Goal: Find specific page/section

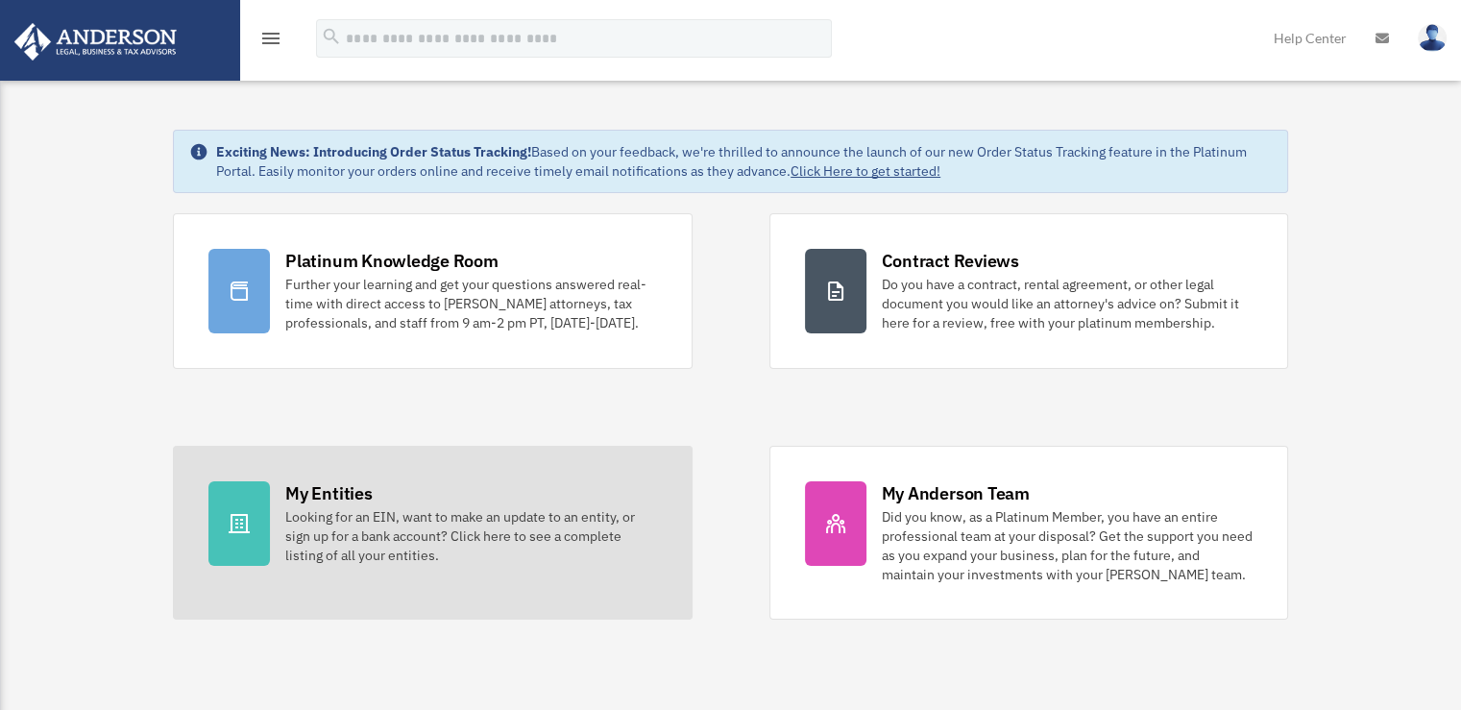
click at [433, 503] on div "My Entities Looking for an EIN, want to make an update to an entity, or sign up…" at bounding box center [470, 523] width 371 height 84
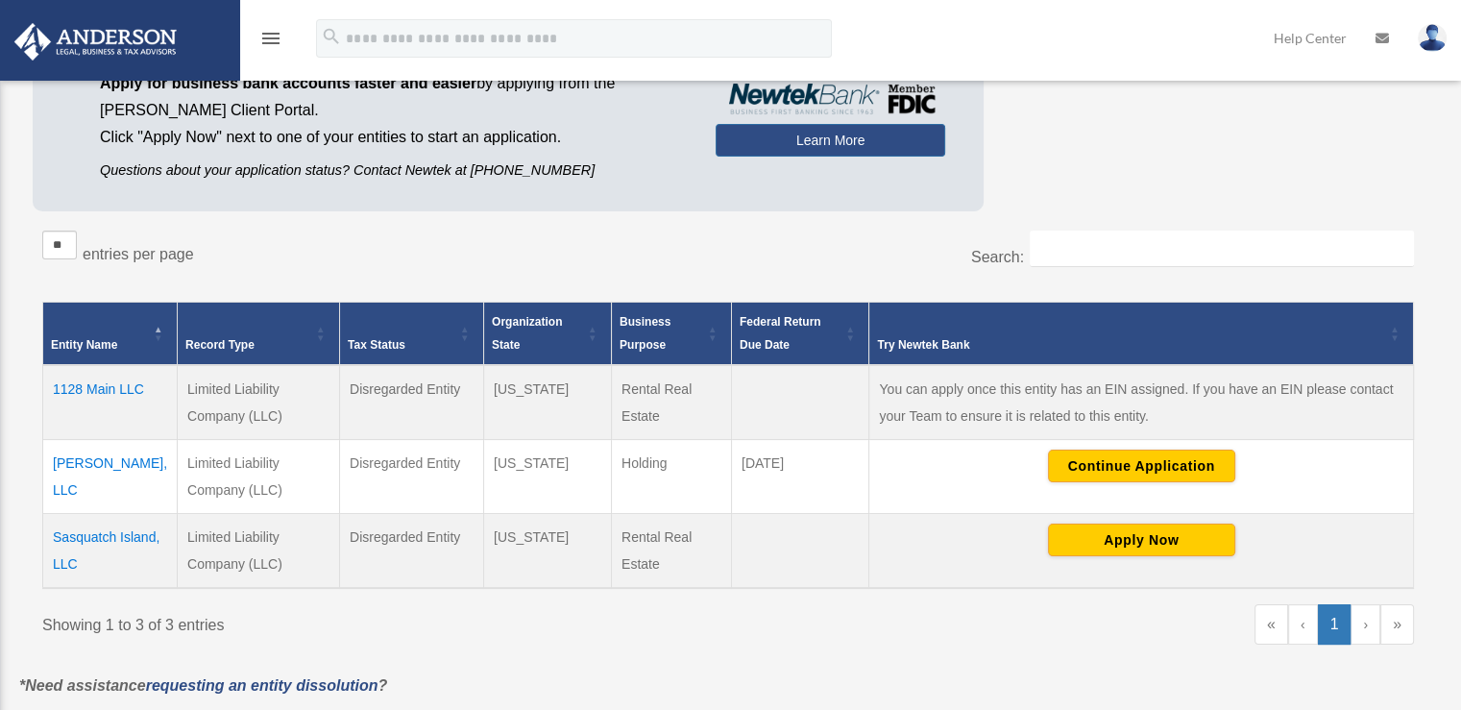
scroll to position [181, 0]
click at [94, 383] on td "1128 Main LLC" at bounding box center [110, 402] width 134 height 75
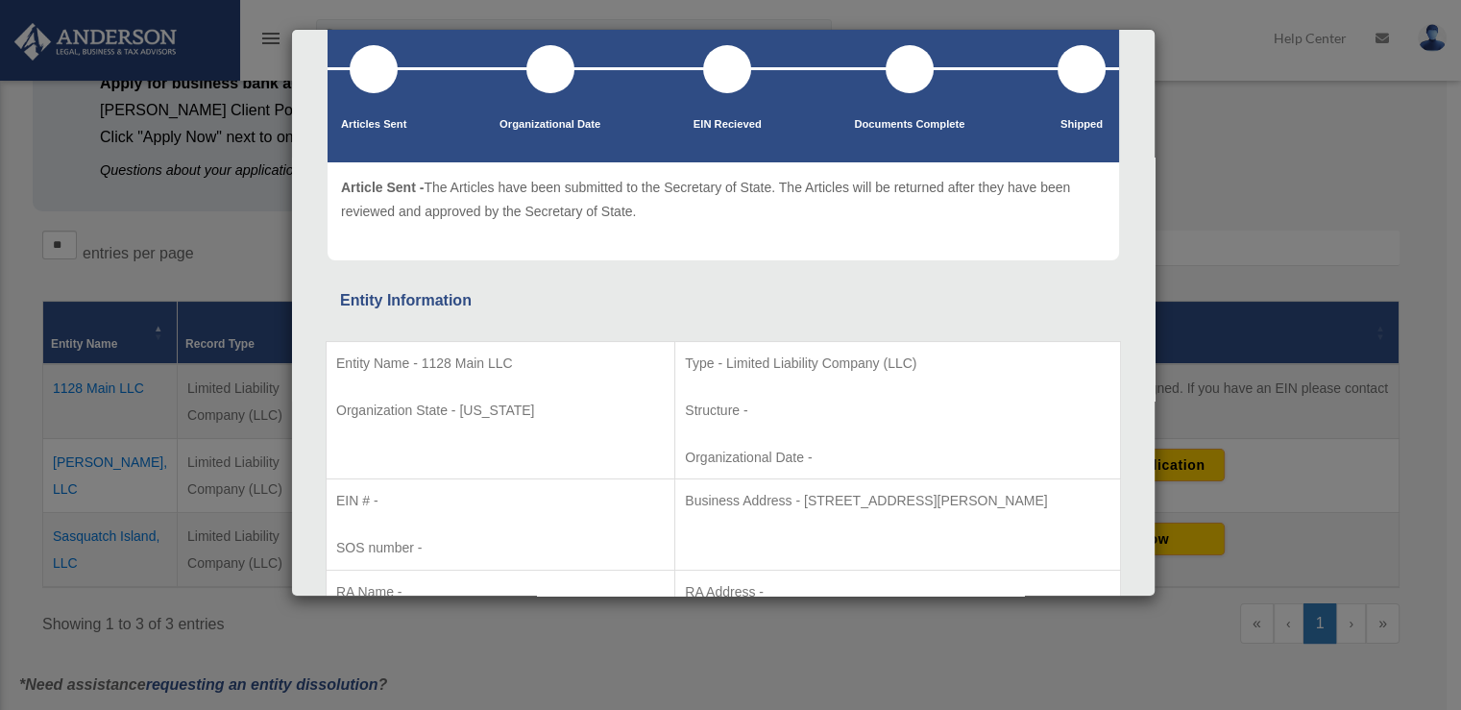
scroll to position [0, 0]
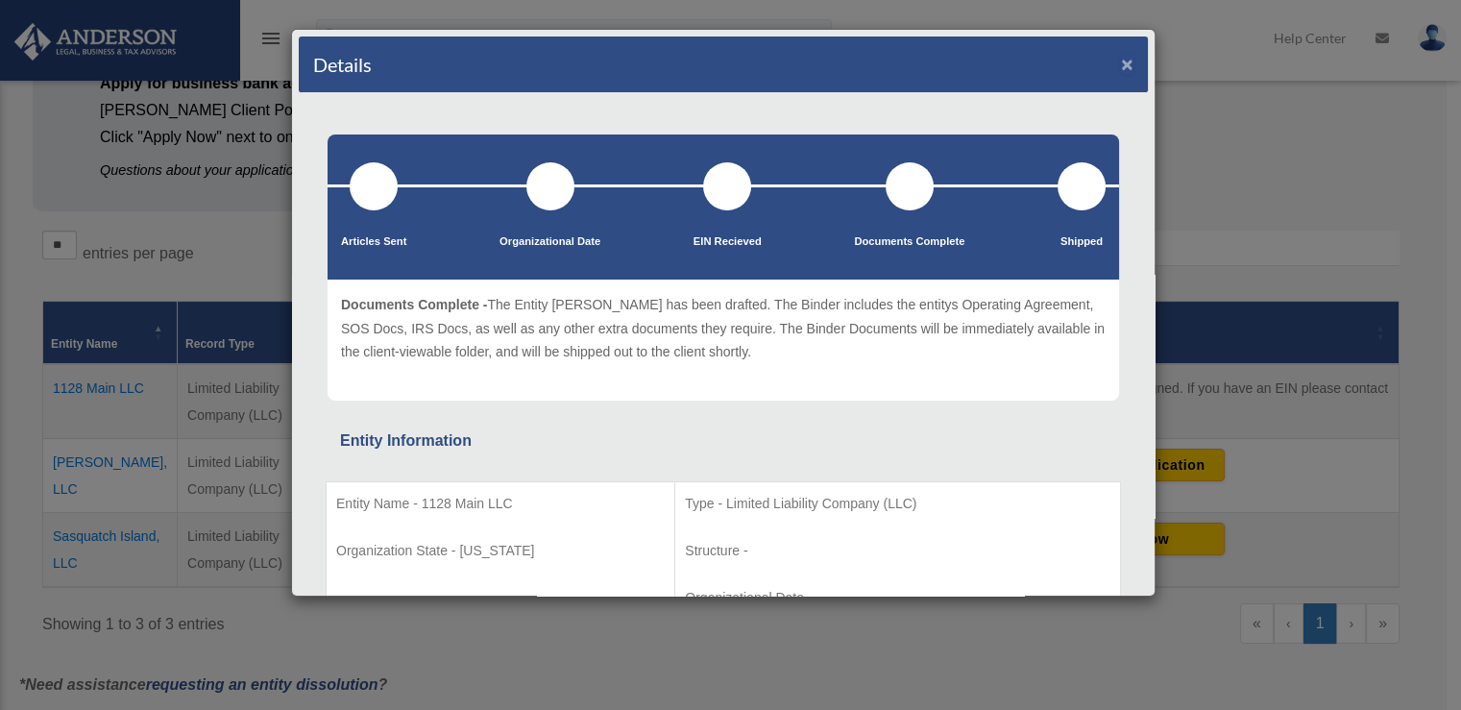
click at [1121, 64] on button "×" at bounding box center [1127, 64] width 12 height 20
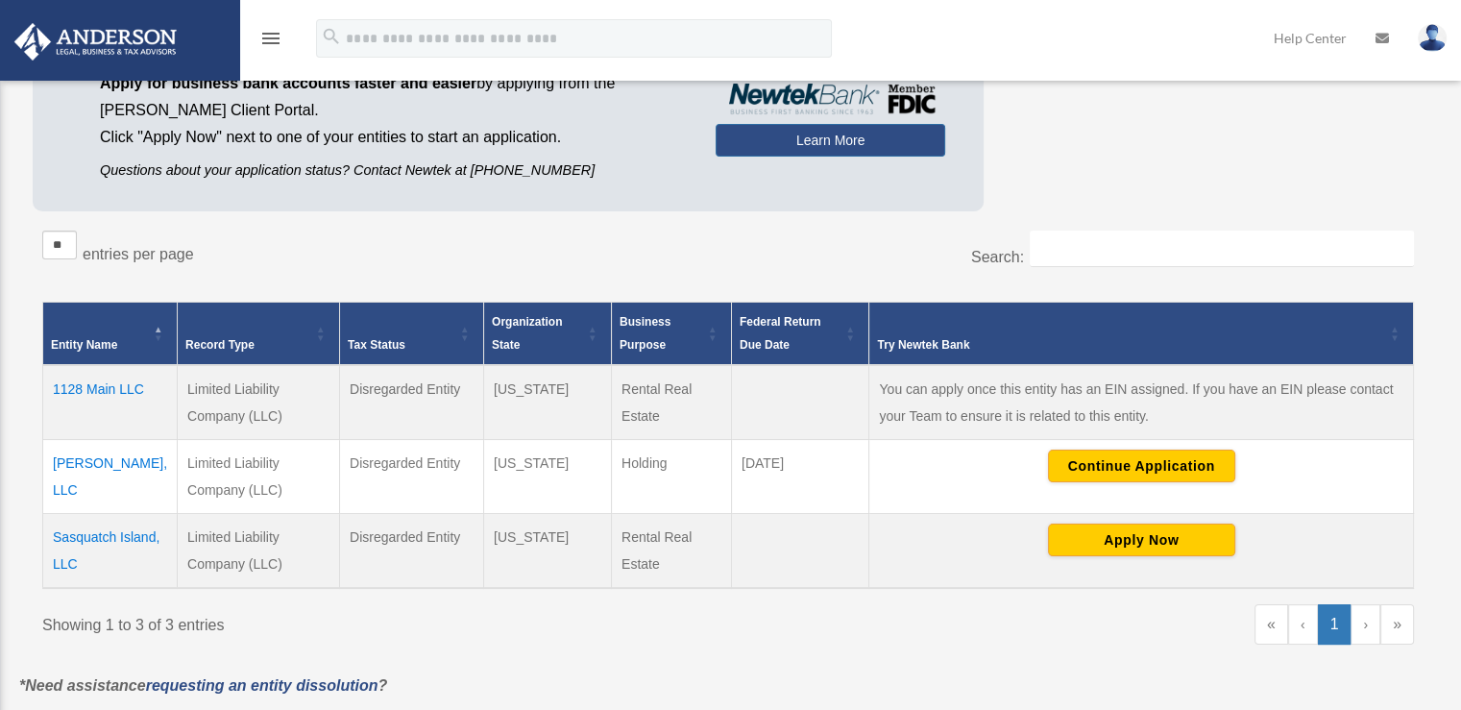
click at [265, 38] on icon "menu" at bounding box center [270, 38] width 23 height 23
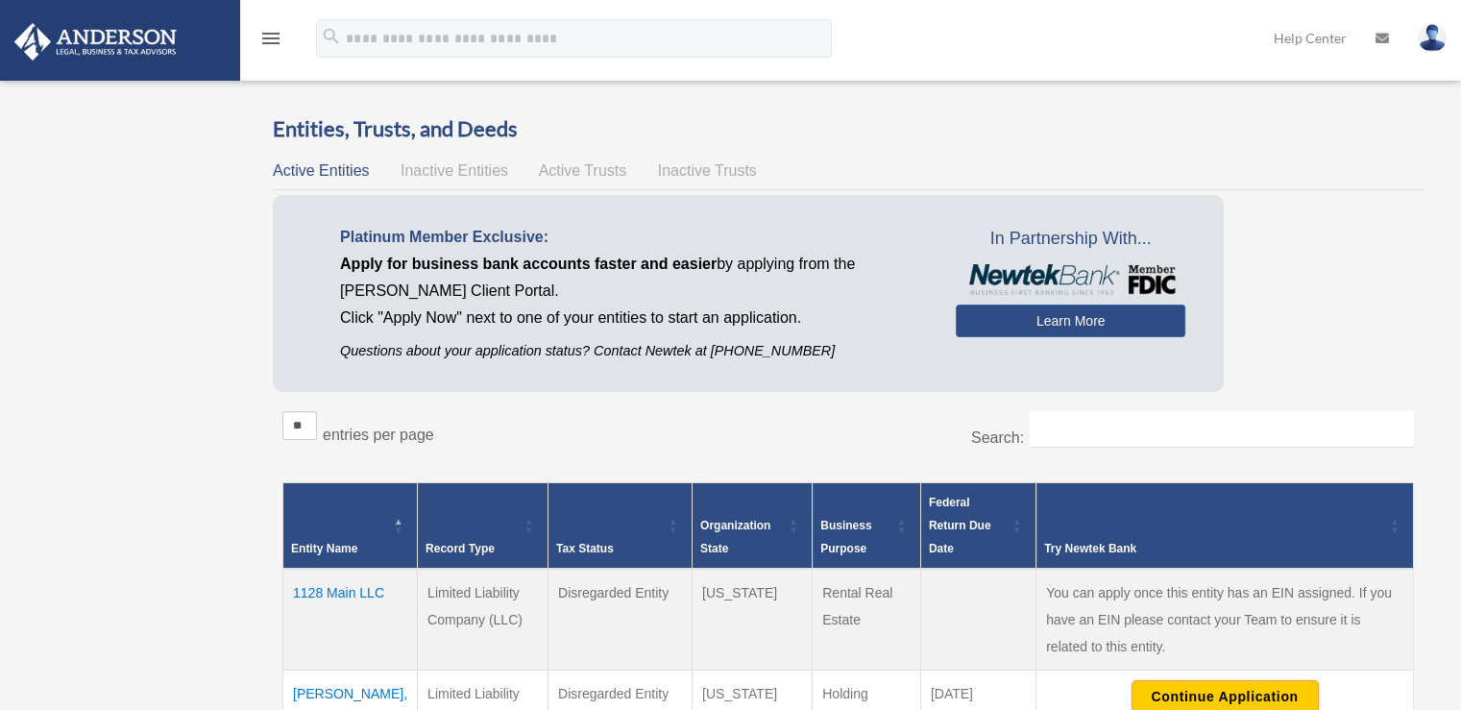
click at [269, 34] on icon "menu" at bounding box center [270, 38] width 23 height 23
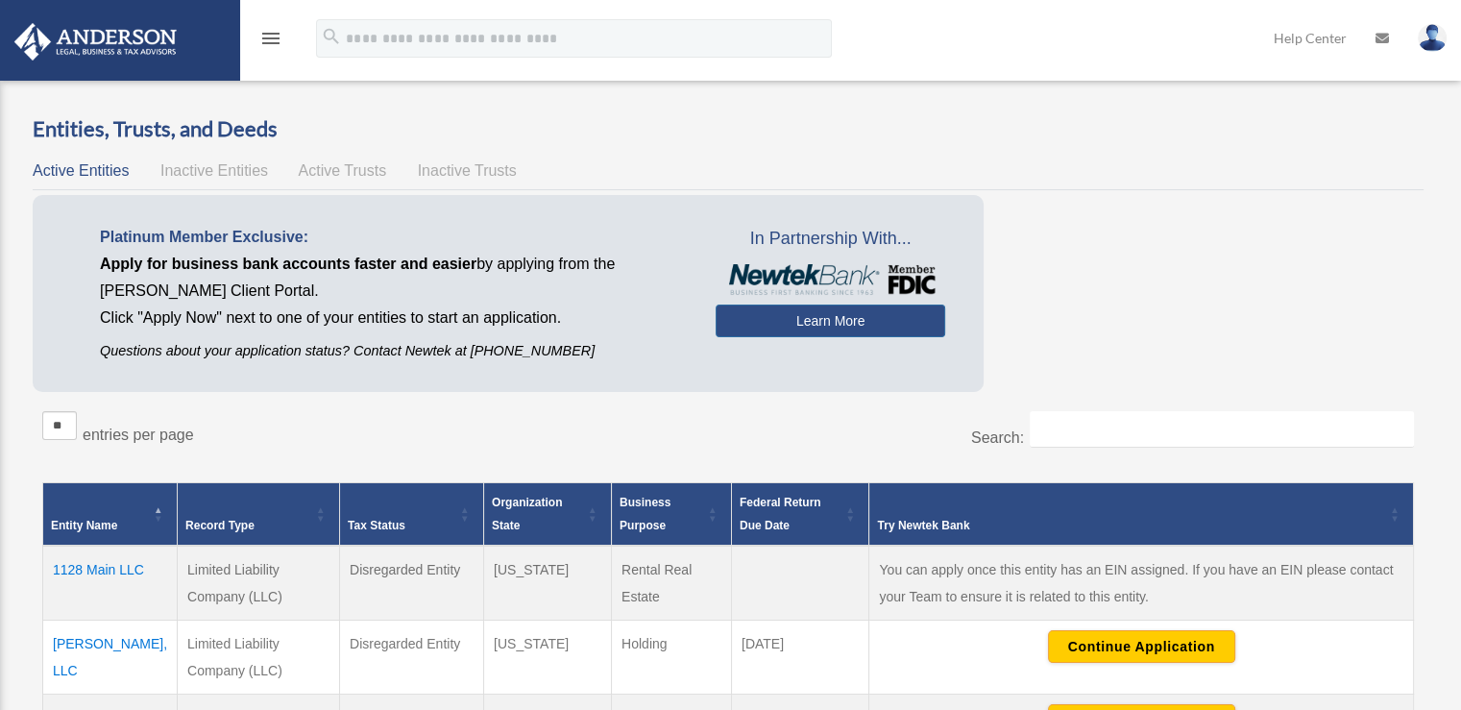
click at [269, 34] on icon "menu" at bounding box center [270, 38] width 23 height 23
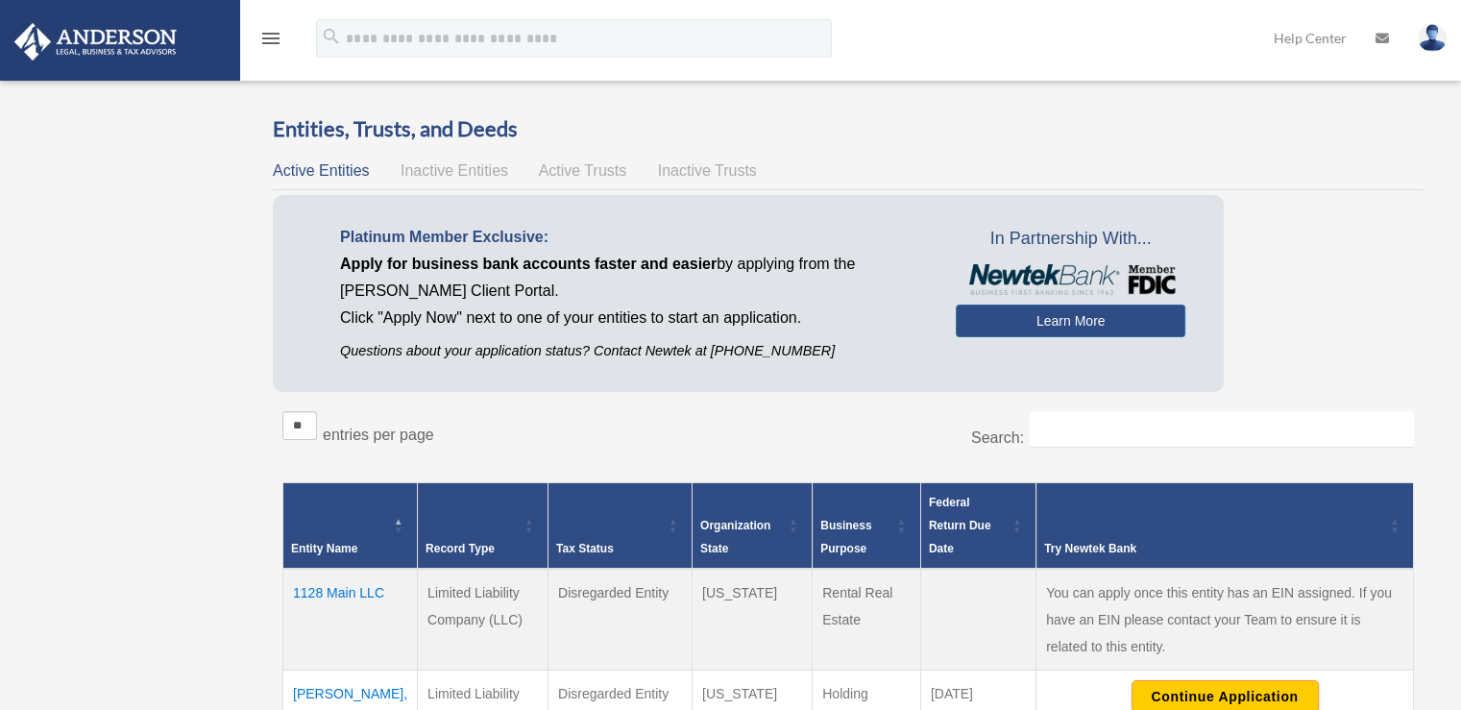
click at [277, 39] on icon "menu" at bounding box center [270, 38] width 23 height 23
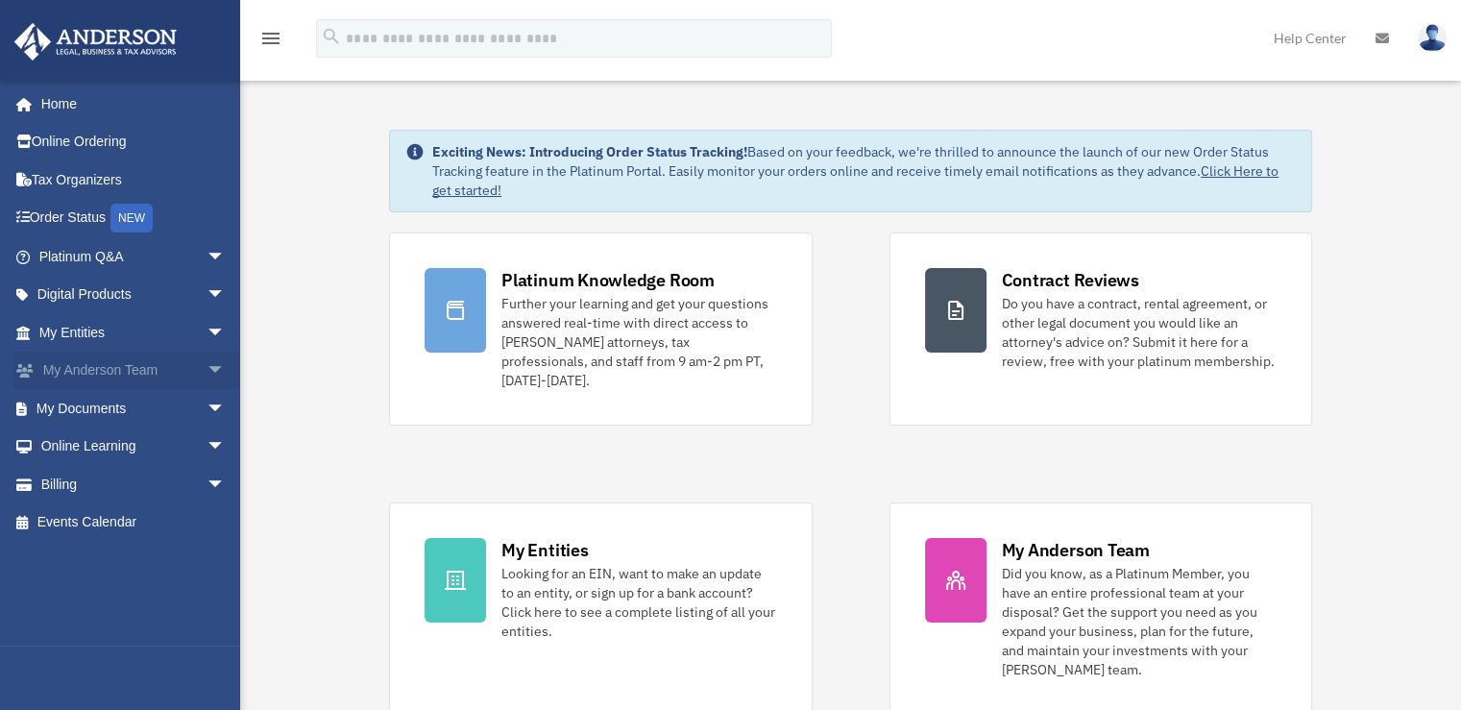
click at [149, 363] on link "My [PERSON_NAME] Team arrow_drop_down" at bounding box center [133, 371] width 241 height 38
